Goal: Information Seeking & Learning: Learn about a topic

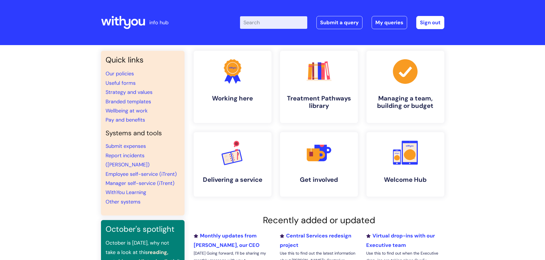
click at [260, 22] on input "Enter your search term here..." at bounding box center [273, 22] width 67 height 13
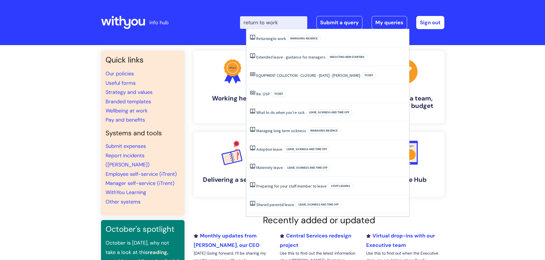
type input "return to work"
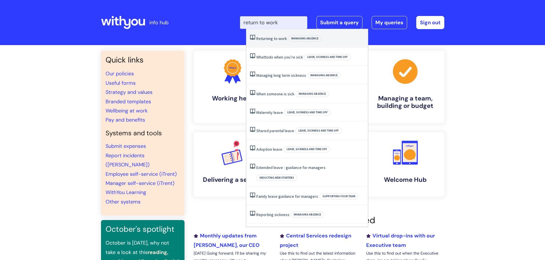
click at [271, 41] on li "Returning to work Managing absence" at bounding box center [306, 38] width 121 height 19
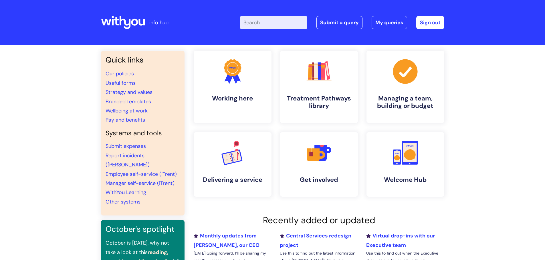
click at [265, 23] on input "Enter your search term here..." at bounding box center [273, 22] width 67 height 13
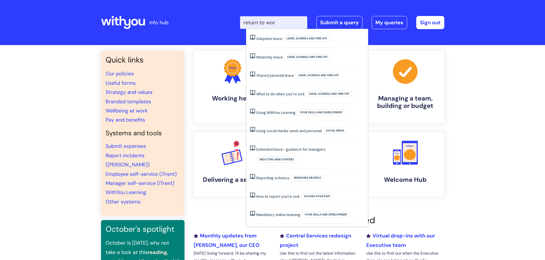
type input "return to work"
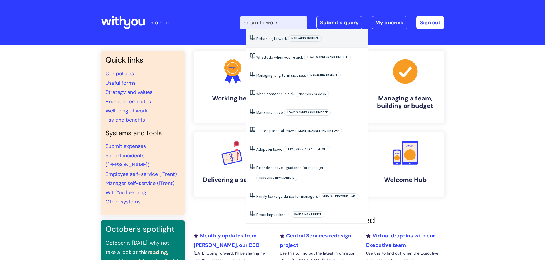
click at [272, 39] on span "Returning" at bounding box center [264, 38] width 17 height 5
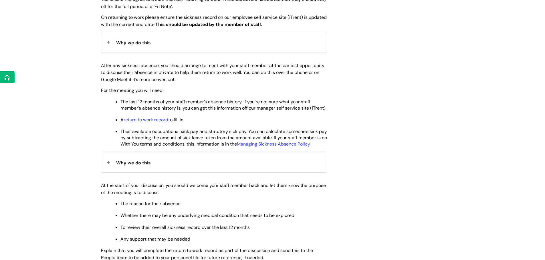
scroll to position [257, 0]
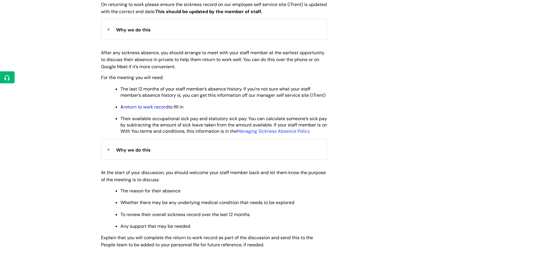
click at [158, 110] on link "return to work record" at bounding box center [145, 107] width 45 height 6
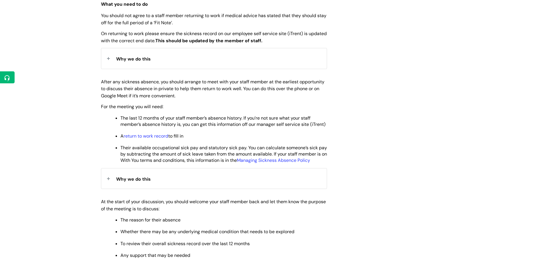
scroll to position [229, 0]
click at [154, 139] on link "return to work record" at bounding box center [145, 136] width 45 height 6
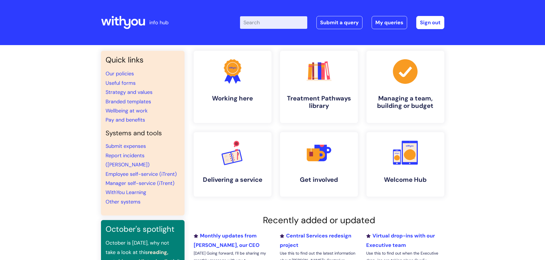
click at [262, 27] on input "Enter your search term here..." at bounding box center [273, 22] width 67 height 13
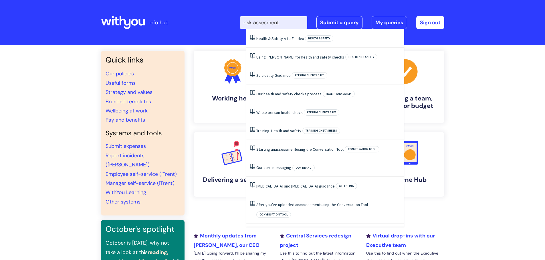
type input "risk assesment"
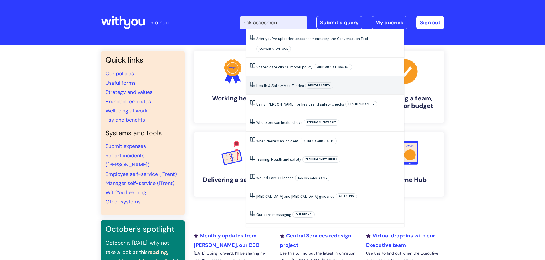
click at [311, 83] on span "Health & Safety" at bounding box center [319, 86] width 28 height 6
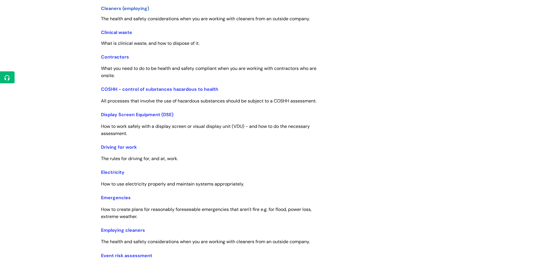
scroll to position [229, 0]
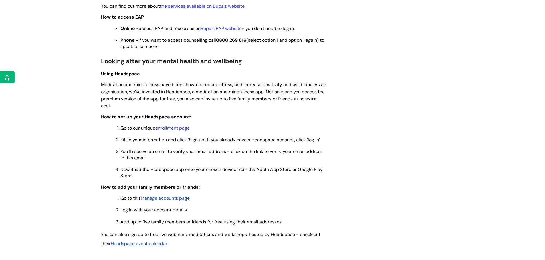
scroll to position [400, 0]
